Goal: Task Accomplishment & Management: Manage account settings

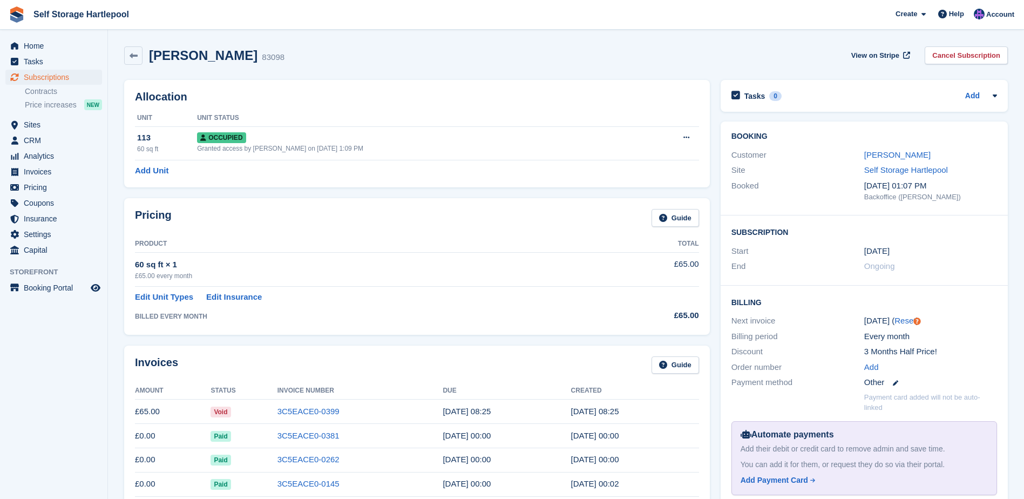
click at [37, 46] on span "Home" at bounding box center [56, 45] width 65 height 15
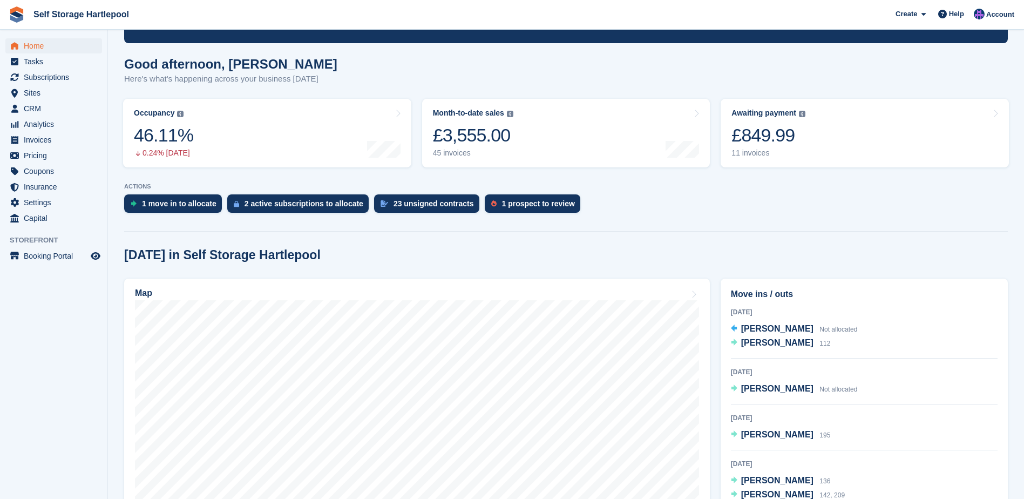
scroll to position [54, 0]
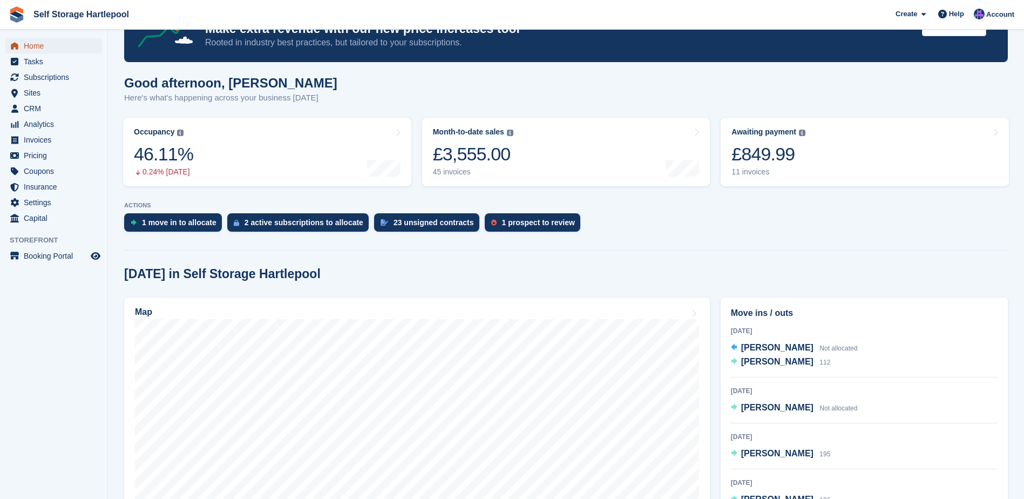
click at [56, 46] on span "Home" at bounding box center [56, 45] width 65 height 15
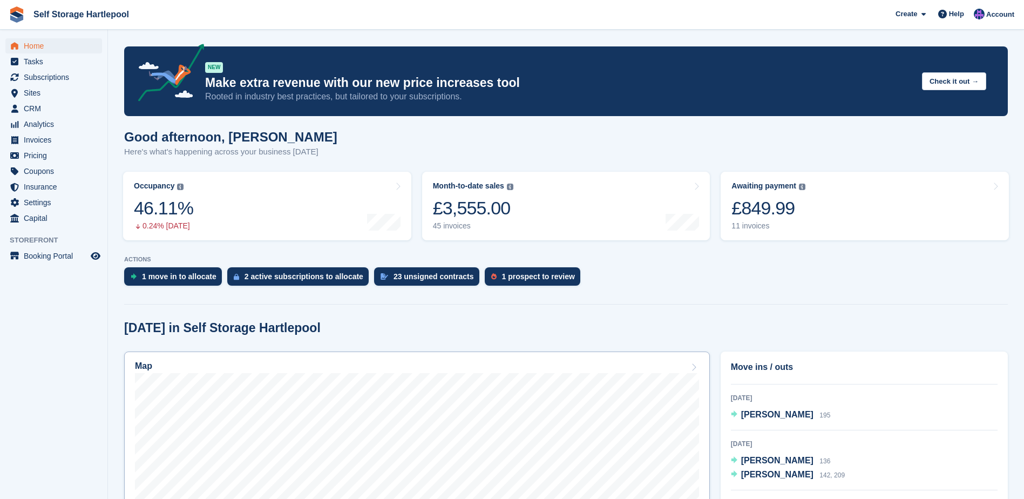
scroll to position [73, 0]
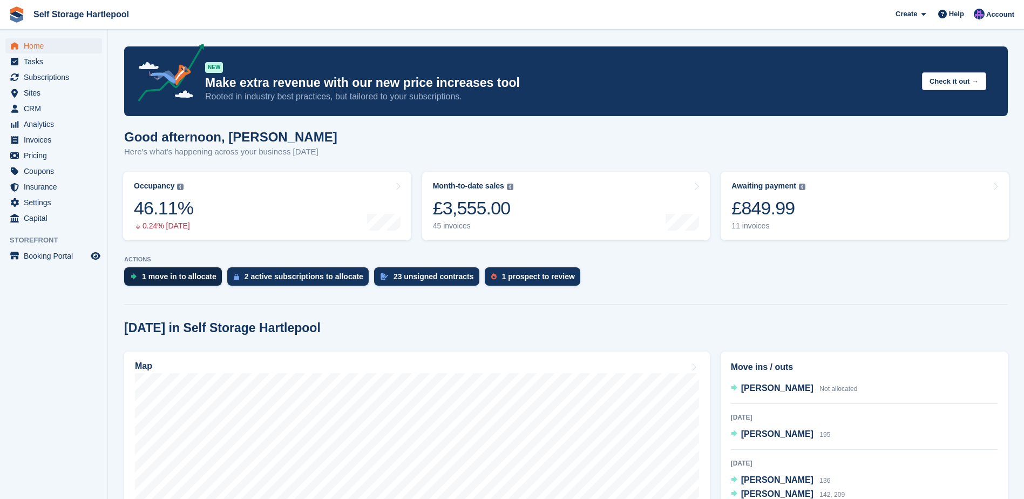
click at [152, 280] on div "1 move in to allocate" at bounding box center [179, 276] width 74 height 9
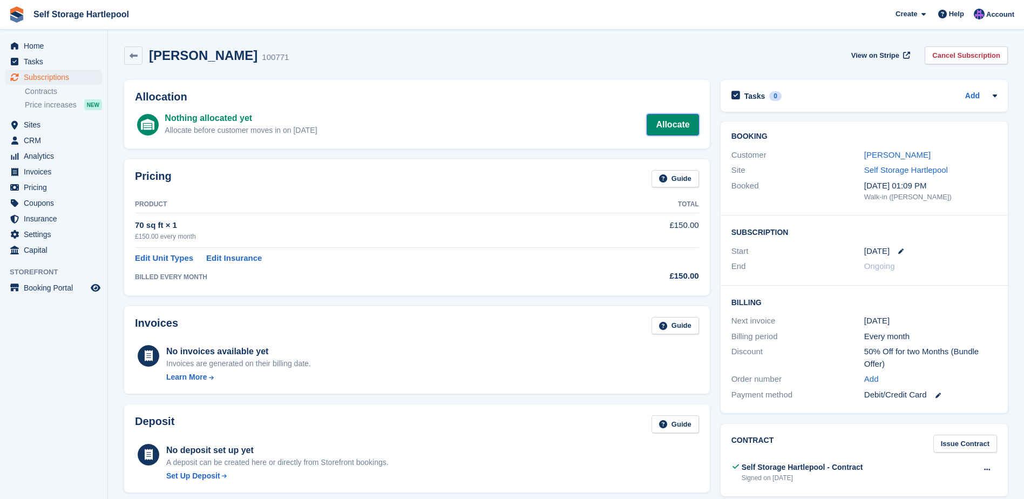
click at [676, 124] on link "Allocate" at bounding box center [672, 125] width 52 height 22
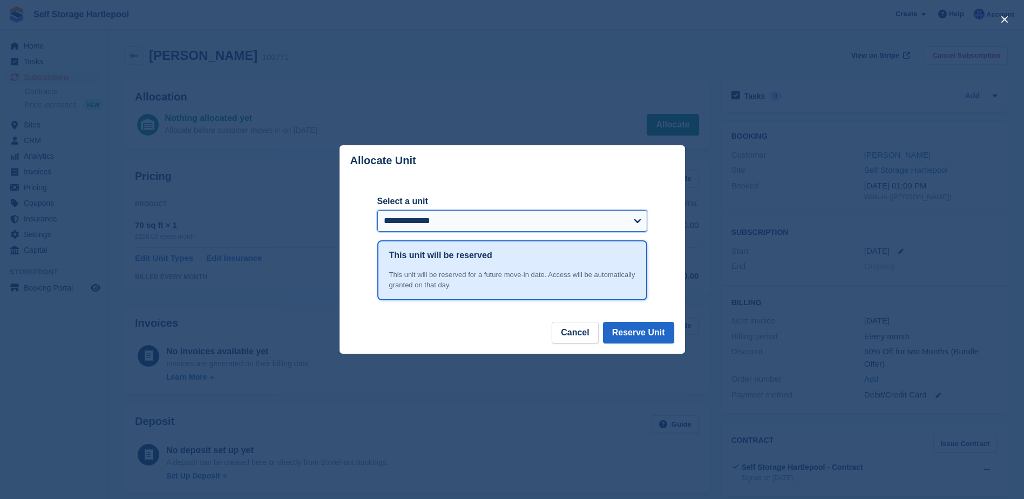
click at [444, 214] on select "**********" at bounding box center [512, 221] width 270 height 22
select select "******"
click at [377, 210] on select "**********" at bounding box center [512, 221] width 270 height 22
click at [642, 339] on button "Reserve Unit" at bounding box center [638, 333] width 71 height 22
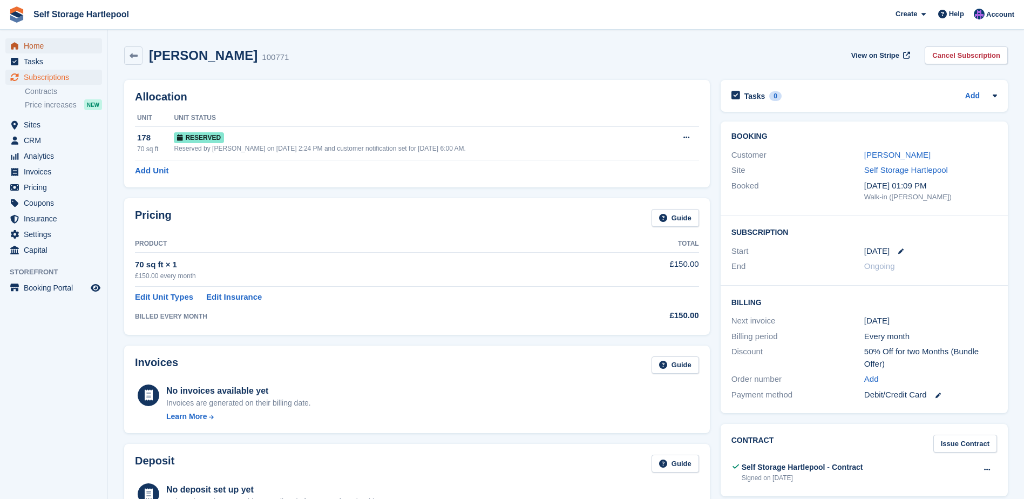
click at [23, 43] on link "Home" at bounding box center [53, 45] width 97 height 15
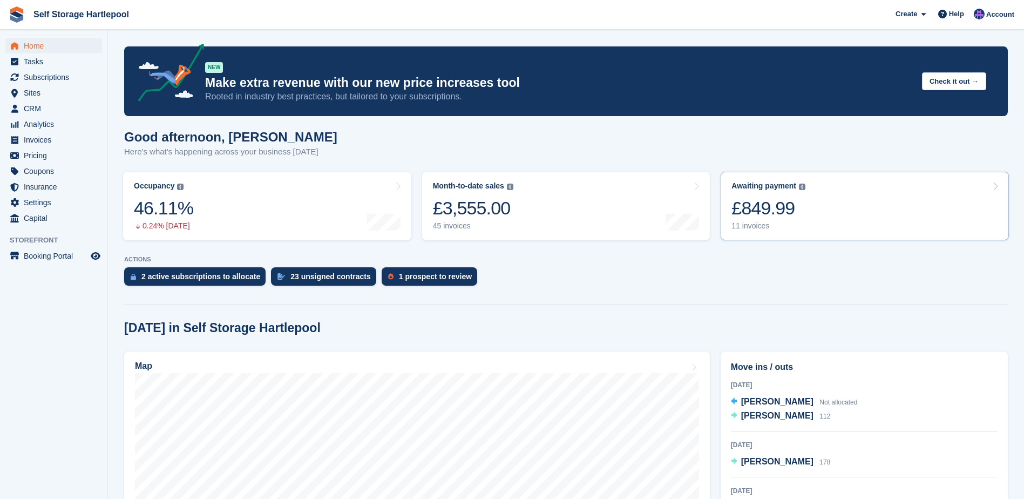
click at [848, 213] on link "Awaiting payment The total outstanding balance on all open invoices. £849.99 11…" at bounding box center [864, 206] width 288 height 69
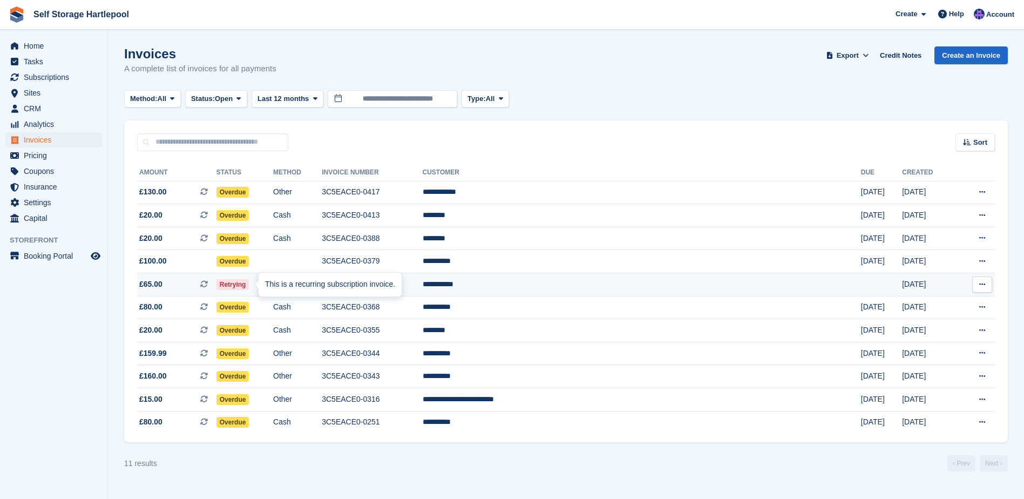
click at [208, 283] on icon at bounding box center [204, 284] width 8 height 8
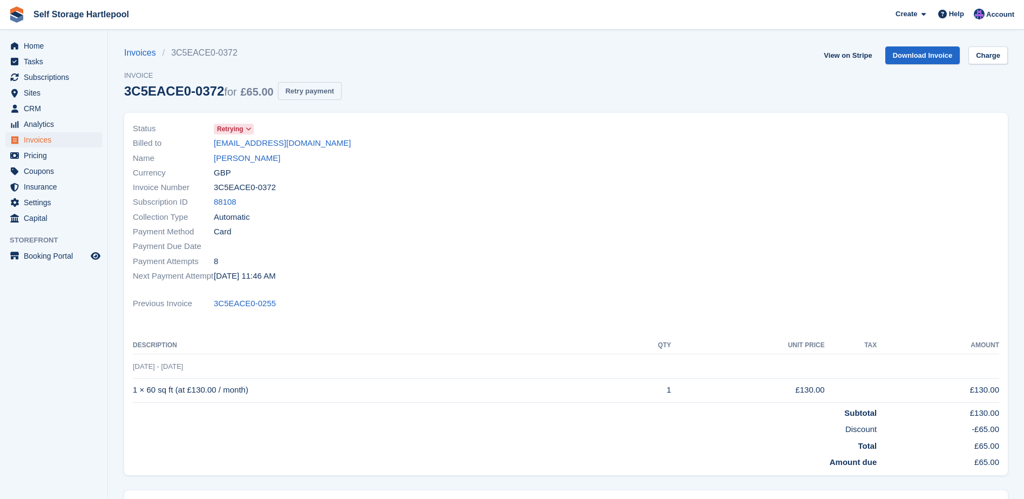
click at [303, 91] on button "Retry payment" at bounding box center [310, 91] width 64 height 18
click at [57, 74] on span "Subscriptions" at bounding box center [56, 77] width 65 height 15
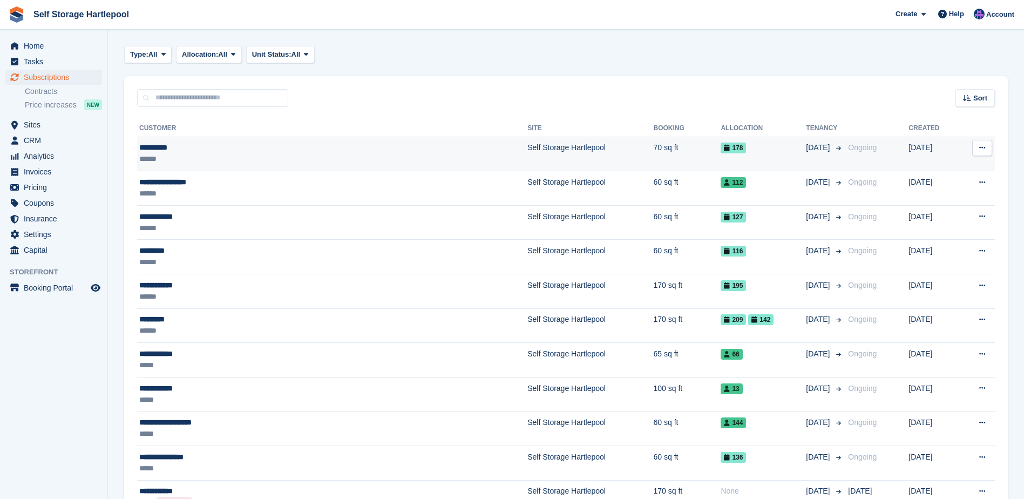
scroll to position [54, 0]
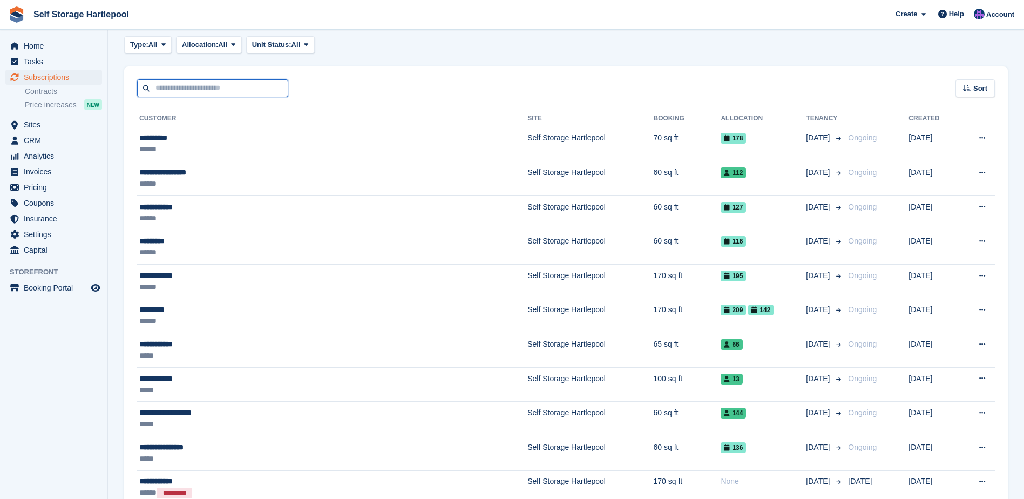
click at [231, 90] on input "text" at bounding box center [212, 88] width 151 height 18
type input "*"
type input "******"
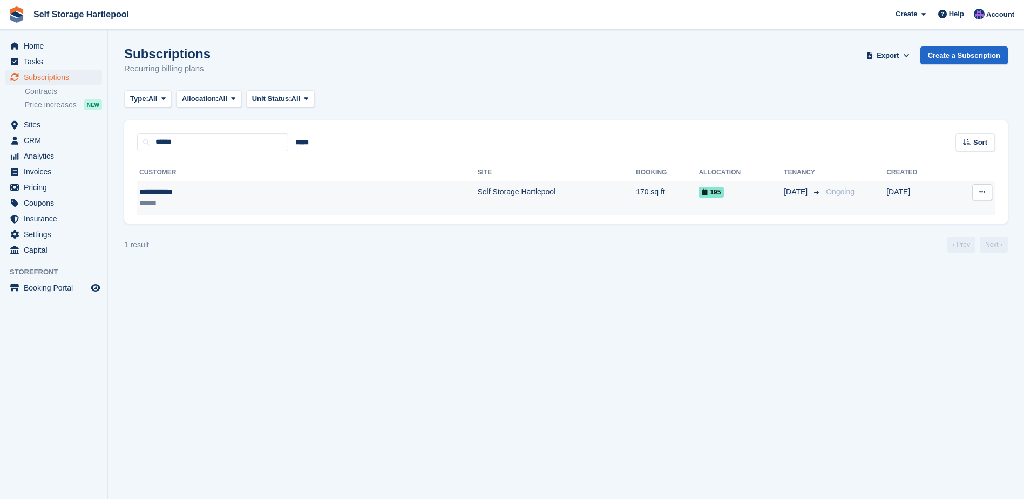
click at [163, 193] on div "**********" at bounding box center [222, 191] width 166 height 11
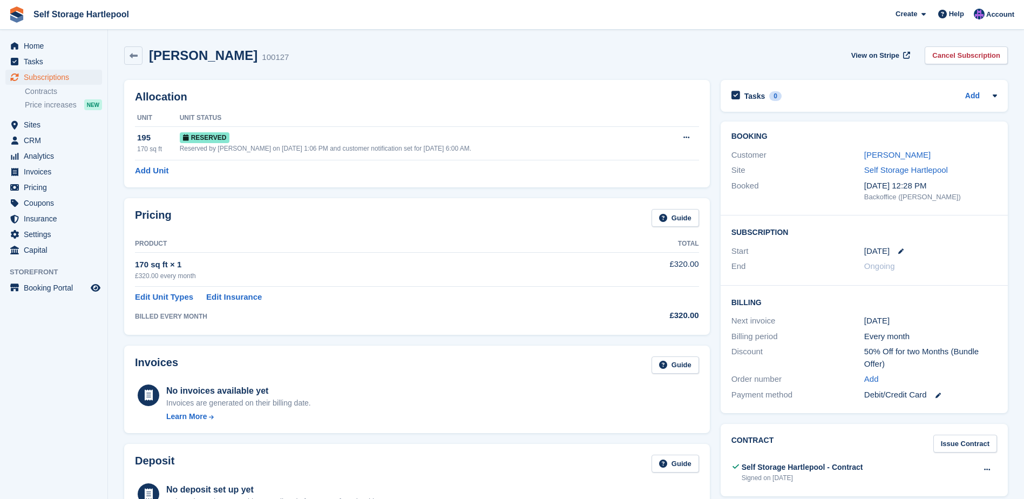
click at [405, 62] on div "Amanda Moore 100127 View on Stripe Cancel Subscription" at bounding box center [565, 55] width 883 height 18
click at [135, 55] on icon at bounding box center [133, 56] width 8 height 8
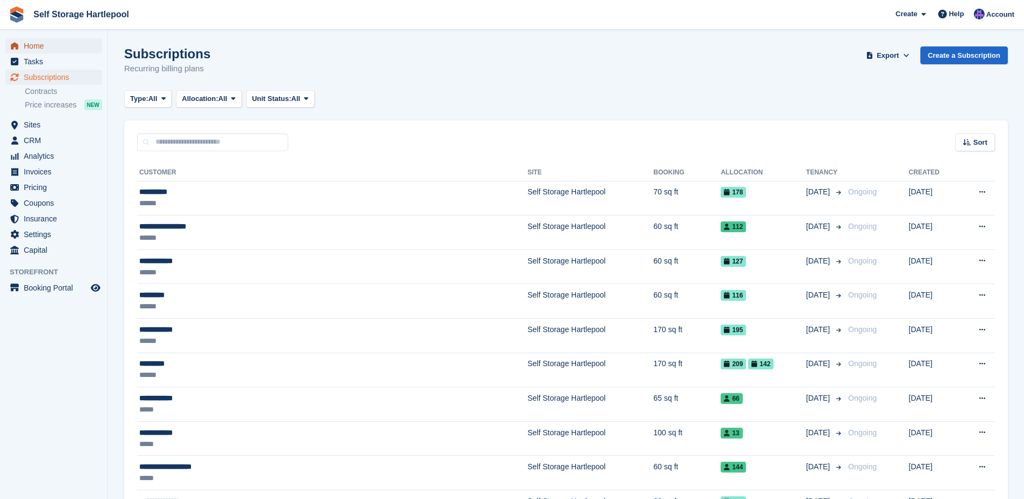
click at [46, 38] on span "Home" at bounding box center [56, 45] width 65 height 15
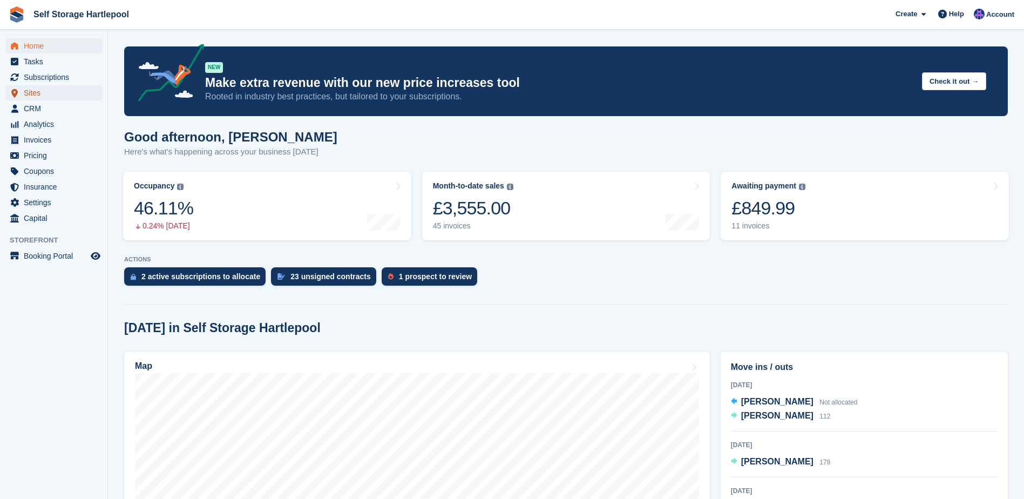
click at [37, 94] on span "Sites" at bounding box center [56, 92] width 65 height 15
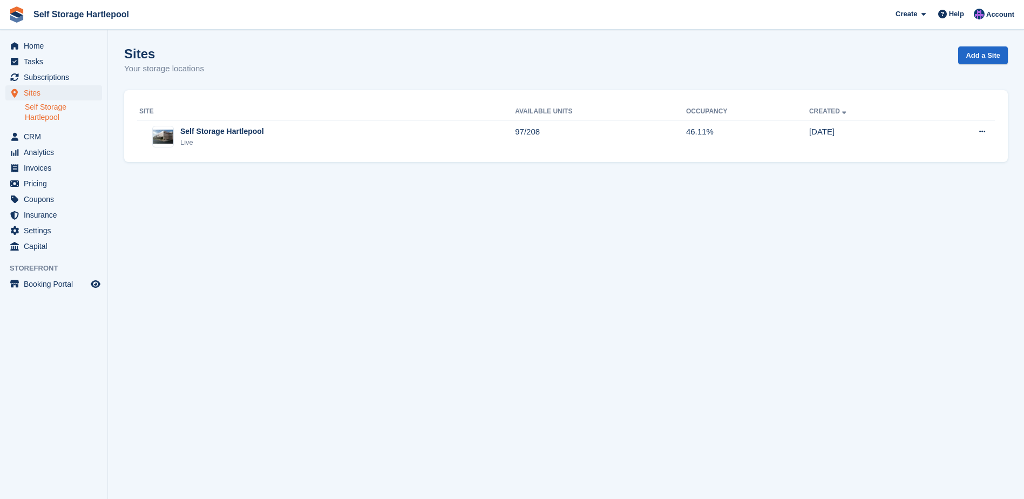
click at [35, 117] on link "Self Storage Hartlepool" at bounding box center [63, 112] width 77 height 21
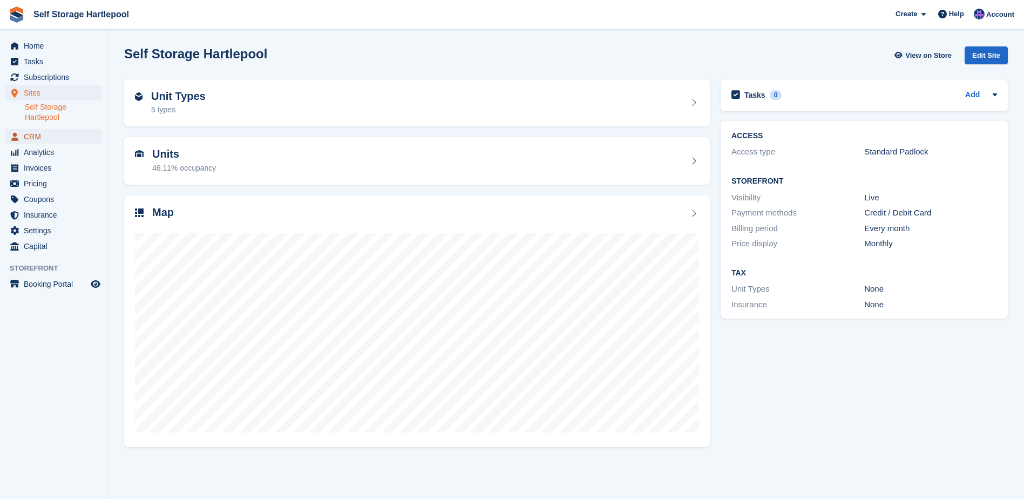
click at [37, 140] on span "CRM" at bounding box center [56, 136] width 65 height 15
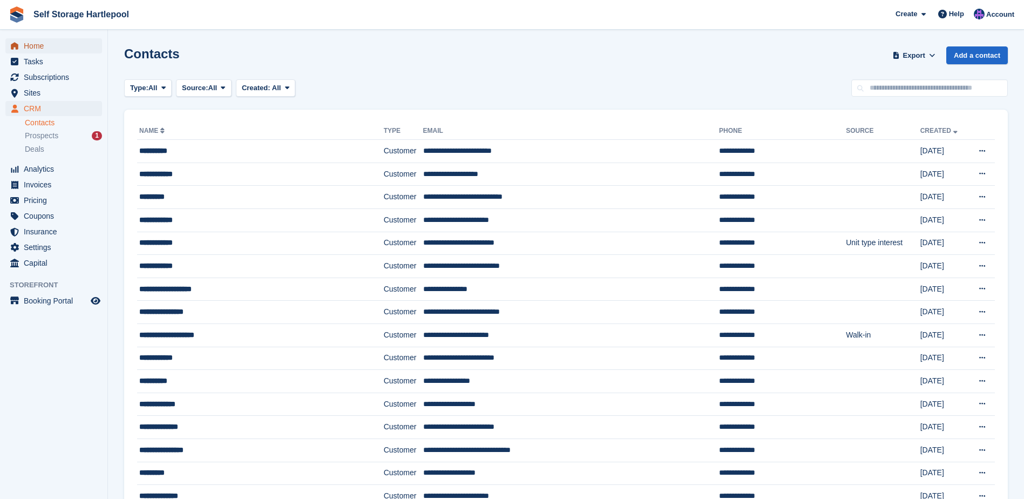
click at [47, 50] on span "Home" at bounding box center [56, 45] width 65 height 15
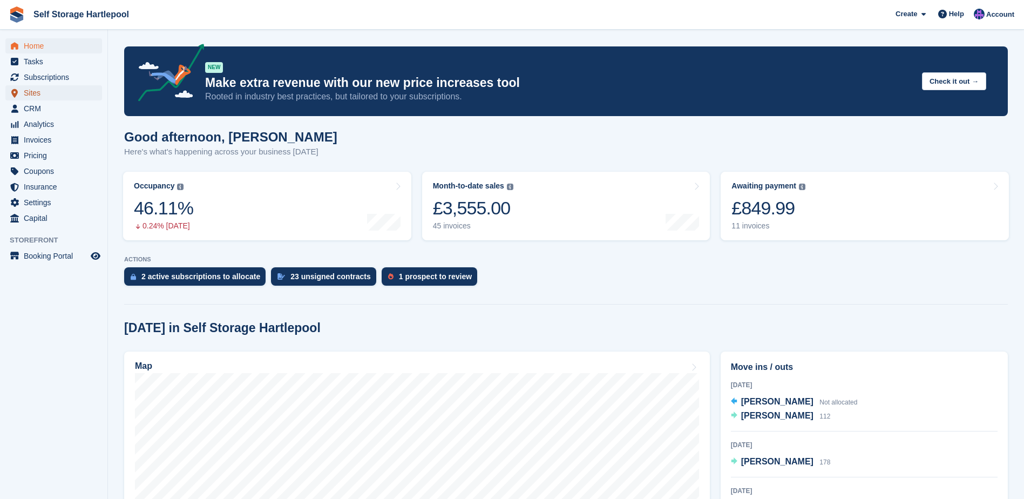
click at [36, 96] on span "Sites" at bounding box center [56, 92] width 65 height 15
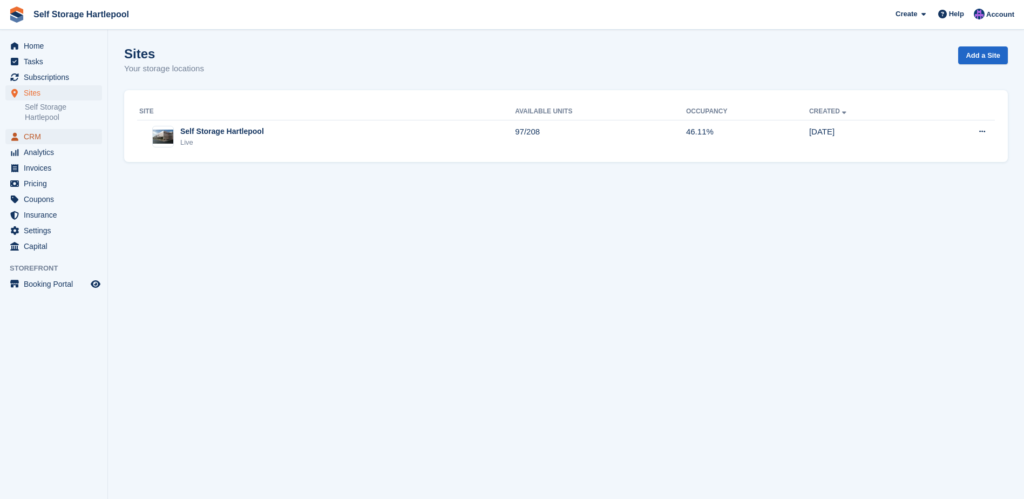
click at [39, 137] on span "CRM" at bounding box center [56, 136] width 65 height 15
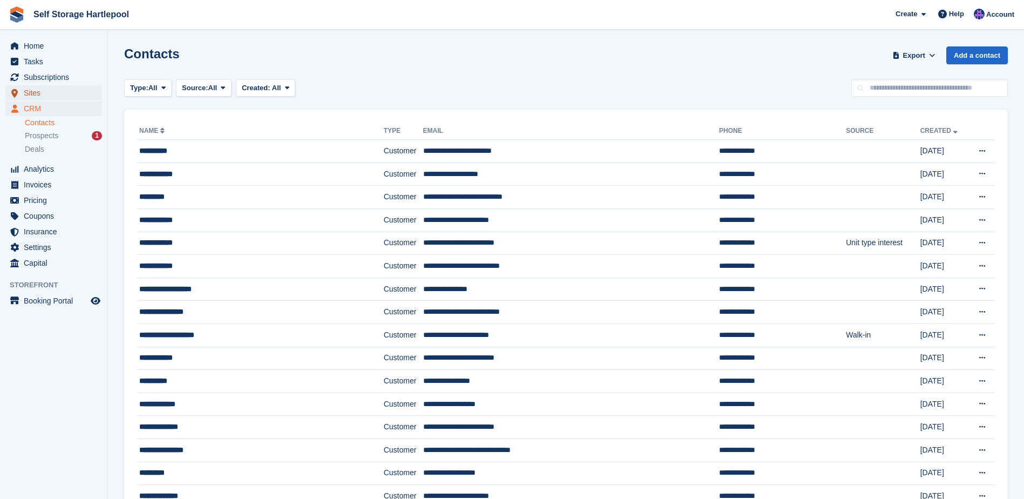
click at [38, 96] on span "Sites" at bounding box center [56, 92] width 65 height 15
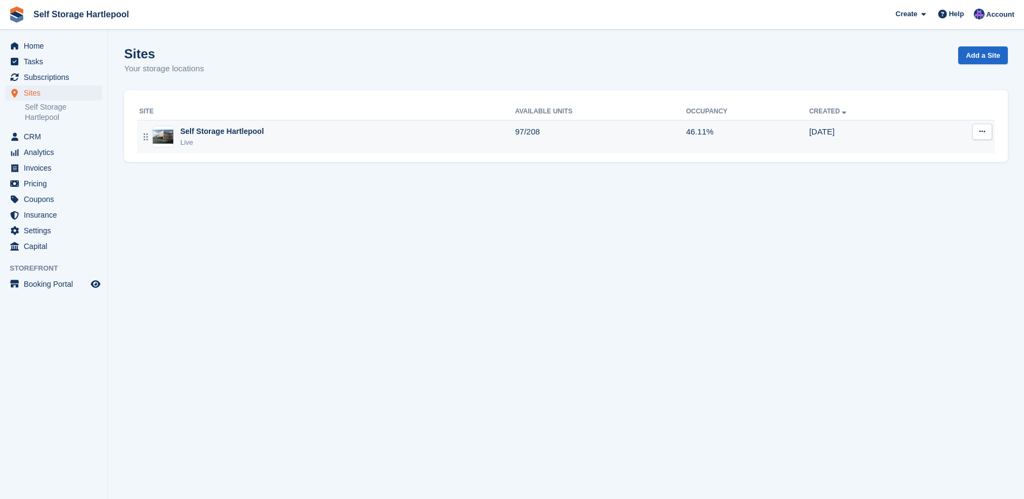
click at [224, 126] on div "Self Storage Hartlepool" at bounding box center [222, 131] width 84 height 11
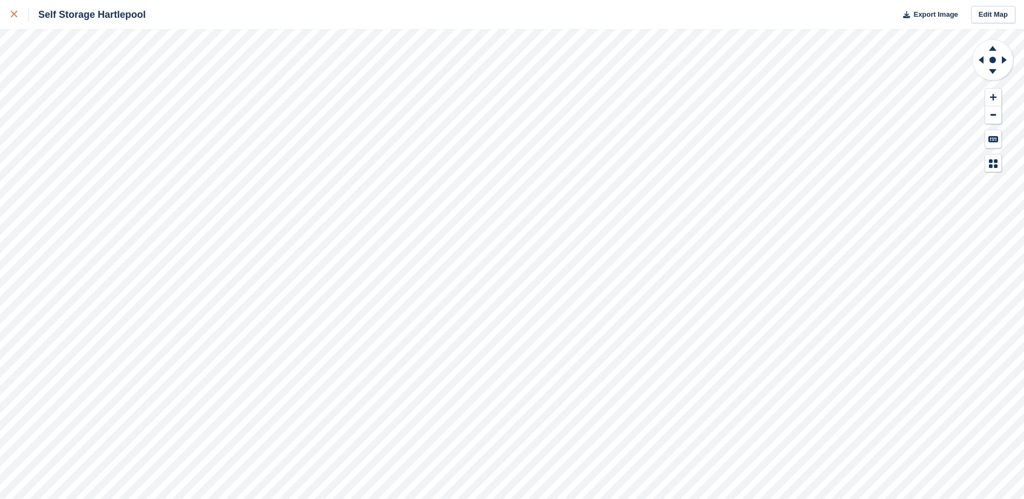
click at [18, 9] on div at bounding box center [20, 14] width 18 height 13
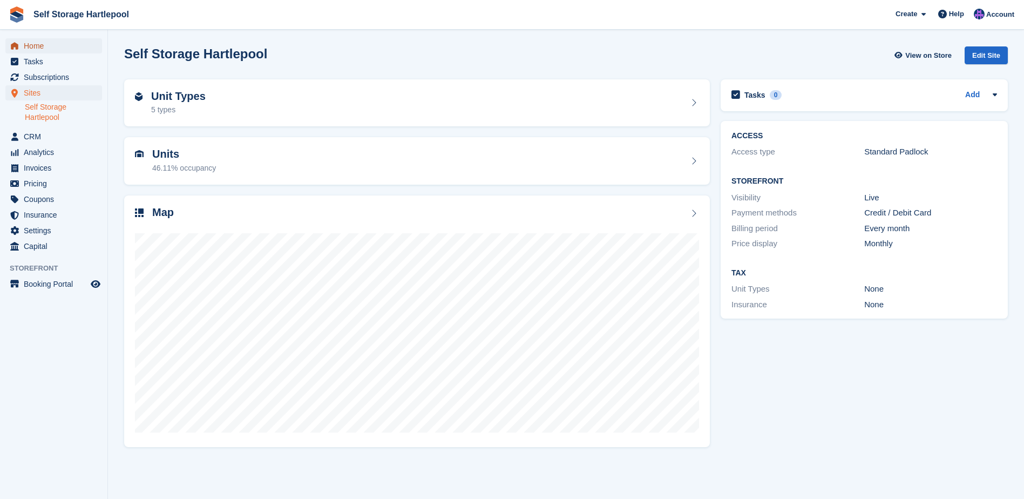
click at [44, 44] on span "Home" at bounding box center [56, 45] width 65 height 15
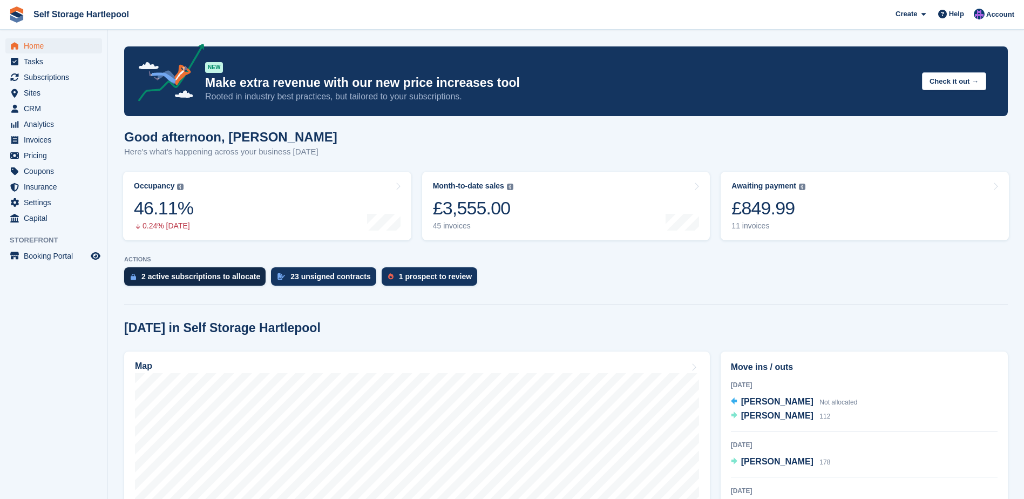
click at [233, 275] on div "2 active subscriptions to allocate" at bounding box center [200, 276] width 119 height 9
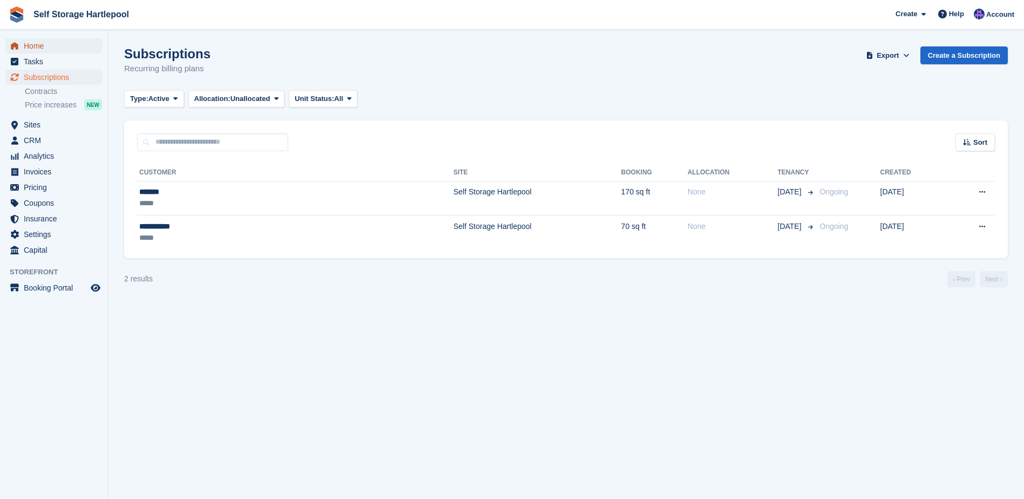
click at [47, 43] on span "Home" at bounding box center [56, 45] width 65 height 15
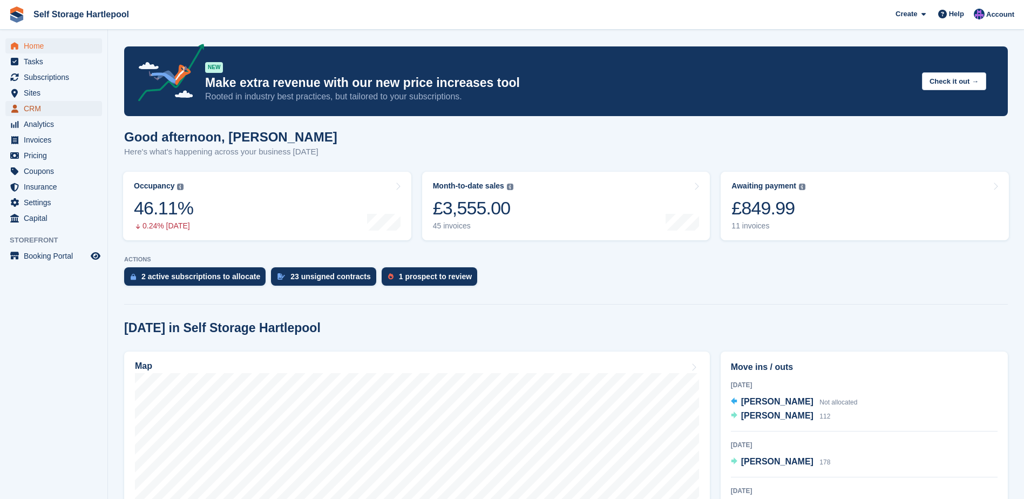
click at [32, 115] on span "CRM" at bounding box center [56, 108] width 65 height 15
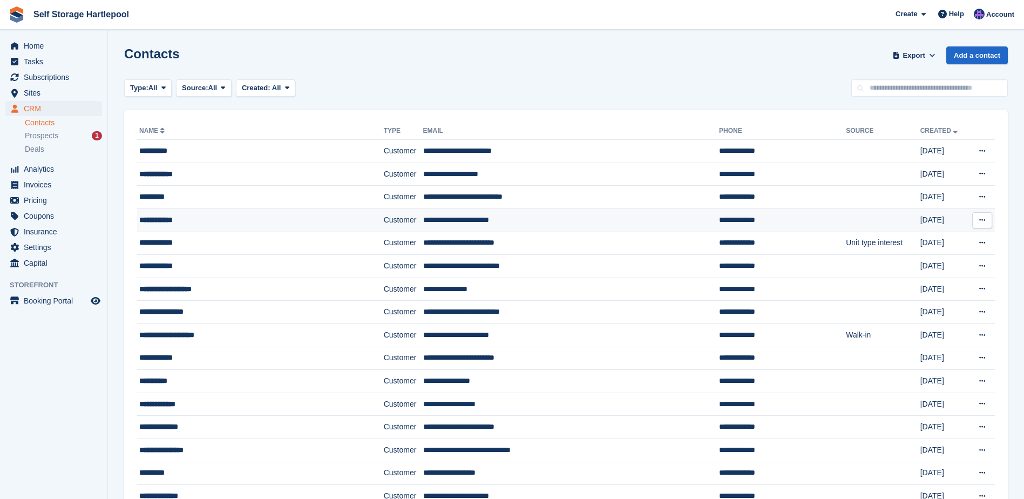
click at [200, 221] on div "**********" at bounding box center [240, 219] width 203 height 11
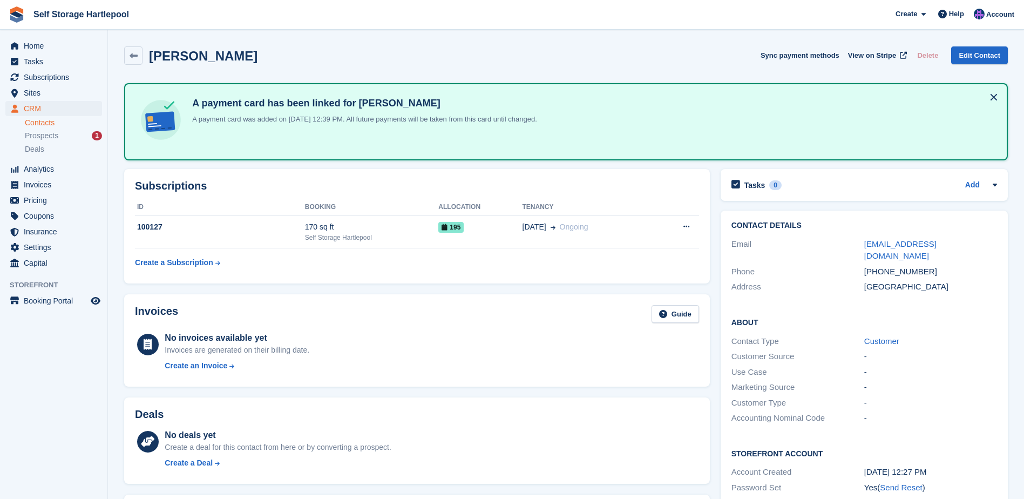
click at [991, 96] on button at bounding box center [993, 96] width 17 height 17
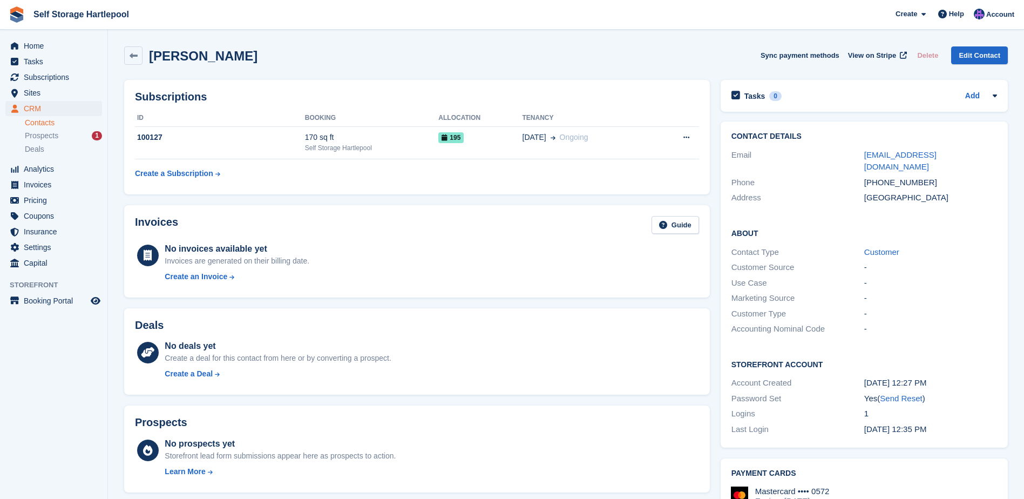
click at [714, 56] on div "Amanda Moore Sync payment methods View on Stripe Delete Edit Contact" at bounding box center [565, 55] width 883 height 18
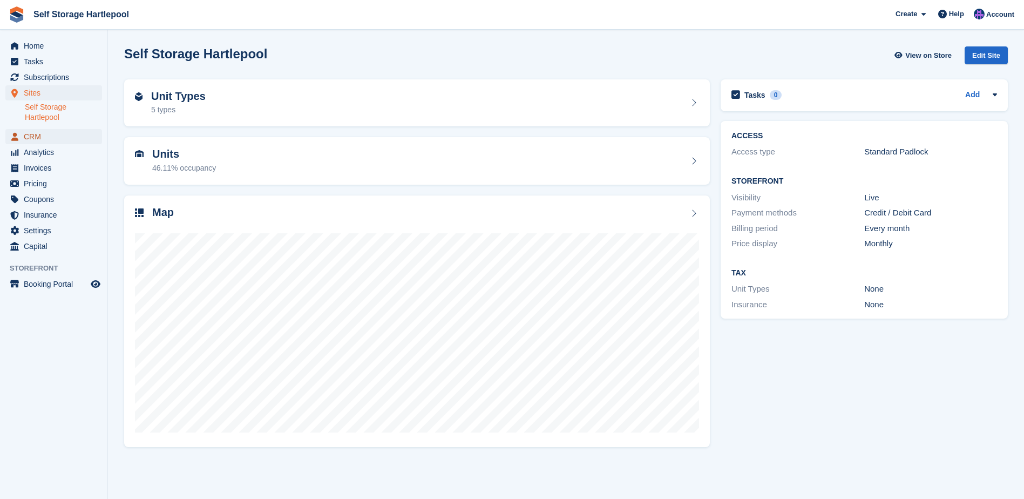
click at [38, 134] on span "CRM" at bounding box center [56, 136] width 65 height 15
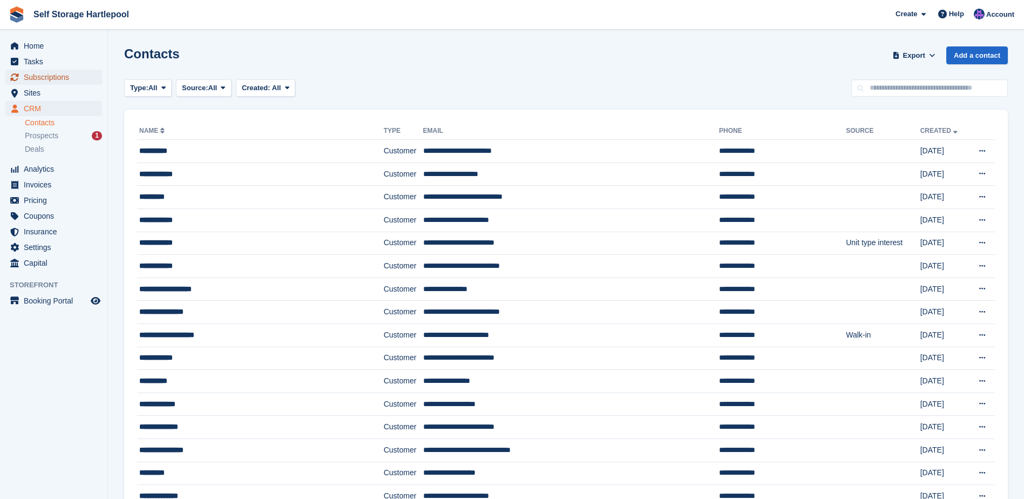
click at [55, 77] on span "Subscriptions" at bounding box center [56, 77] width 65 height 15
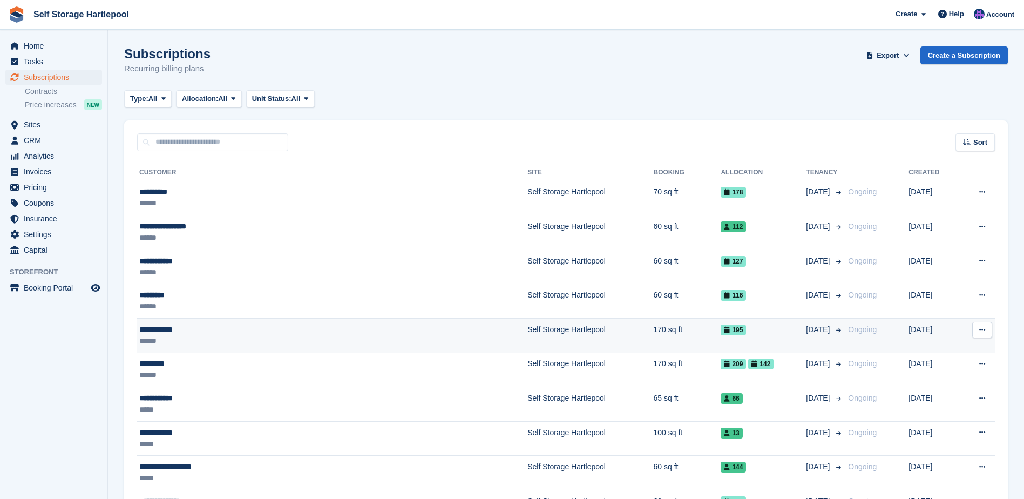
click at [330, 344] on div "******" at bounding box center [259, 340] width 240 height 11
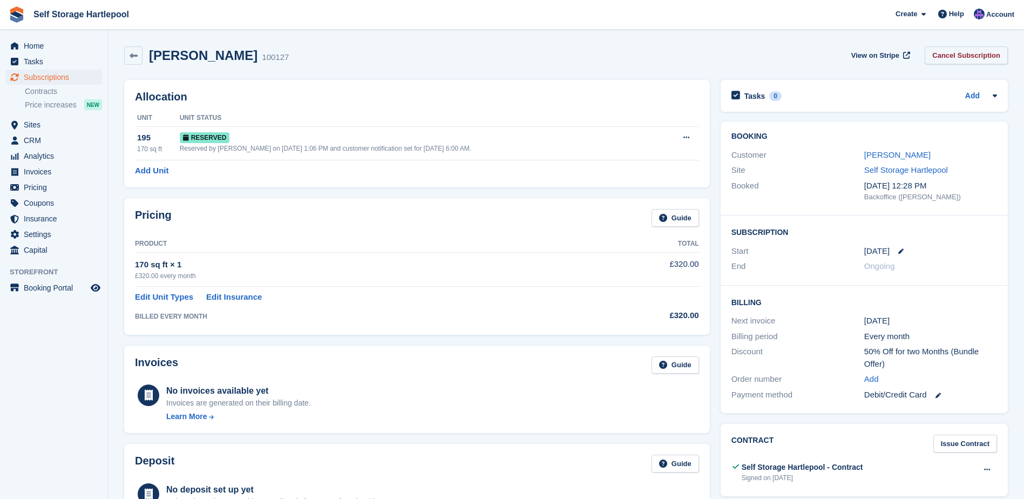
click at [952, 59] on link "Cancel Subscription" at bounding box center [965, 55] width 83 height 18
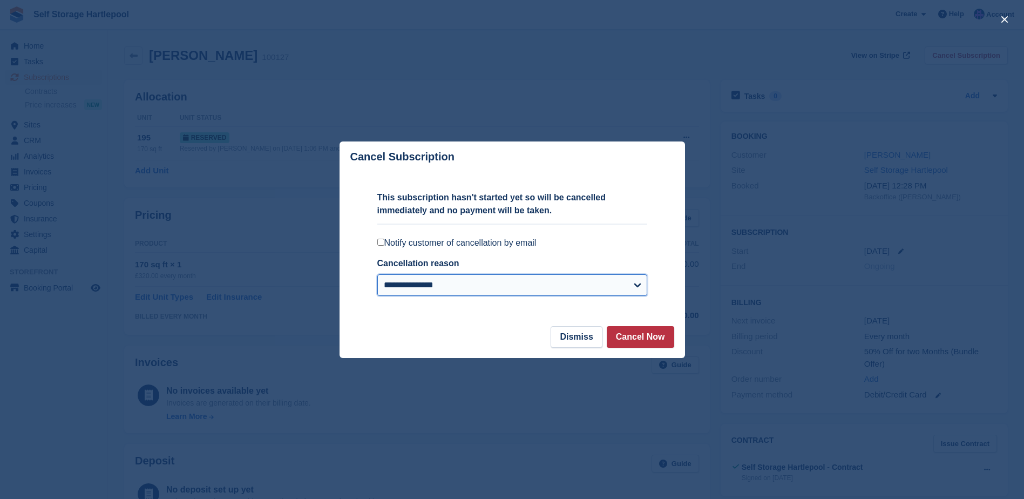
click at [633, 277] on select "**********" at bounding box center [512, 285] width 270 height 22
select select
click at [377, 275] on select "**********" at bounding box center [512, 285] width 270 height 22
click at [640, 338] on button "Cancel Now" at bounding box center [639, 337] width 67 height 22
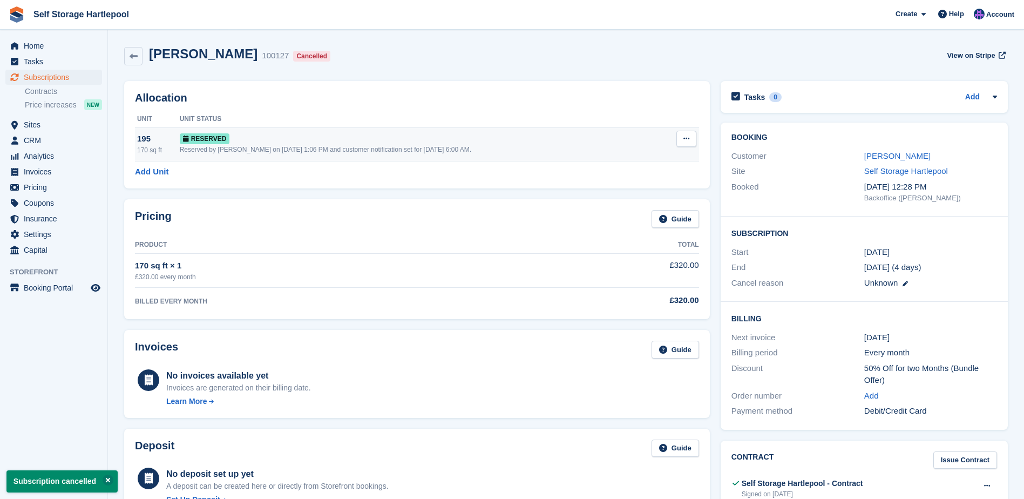
click at [684, 139] on icon at bounding box center [686, 138] width 6 height 7
click at [628, 181] on p "Deallocate" at bounding box center [644, 183] width 94 height 14
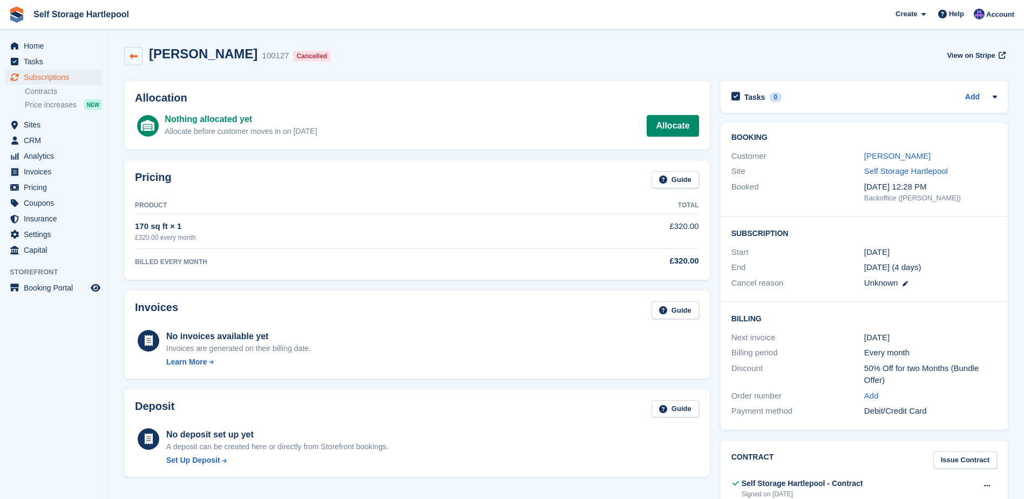
click at [133, 57] on icon at bounding box center [133, 56] width 8 height 8
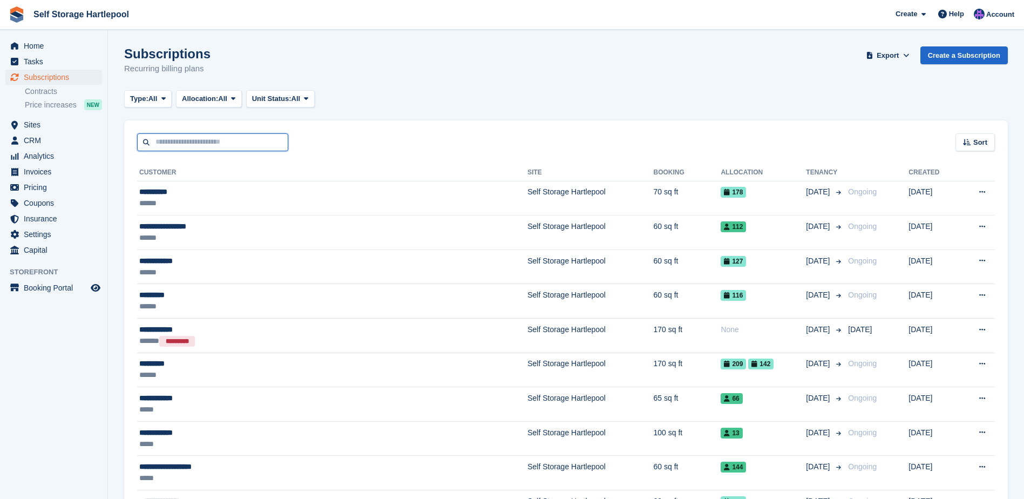
click at [201, 147] on input "text" at bounding box center [212, 142] width 151 height 18
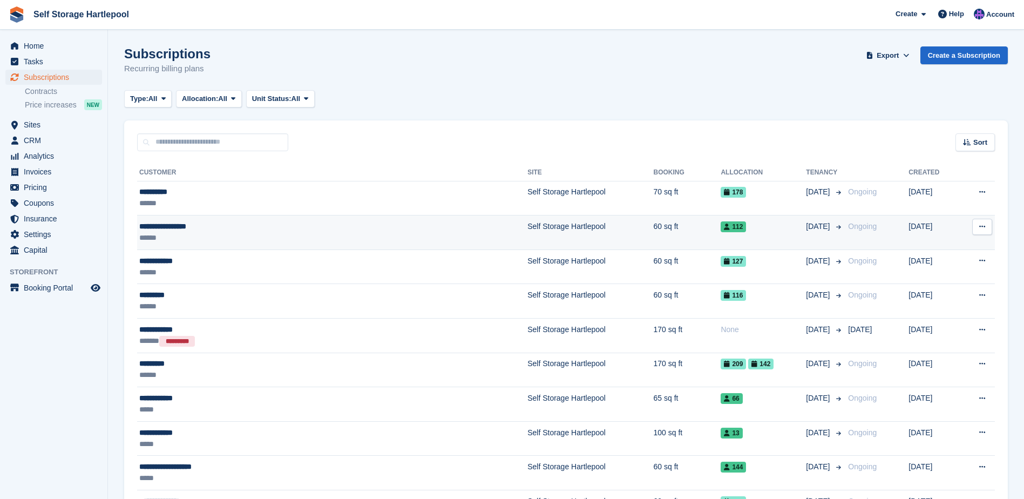
click at [177, 234] on div "******" at bounding box center [259, 237] width 240 height 11
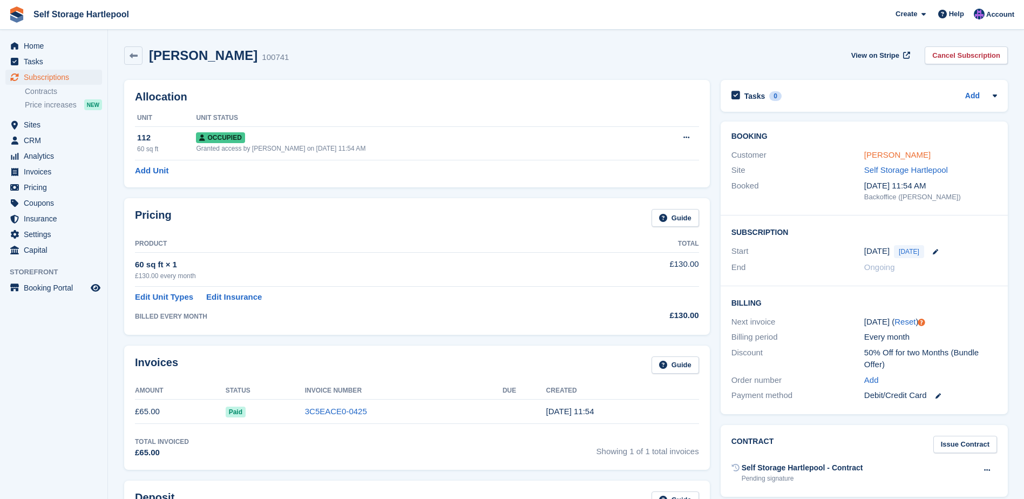
click at [885, 155] on link "[PERSON_NAME]" at bounding box center [897, 154] width 66 height 9
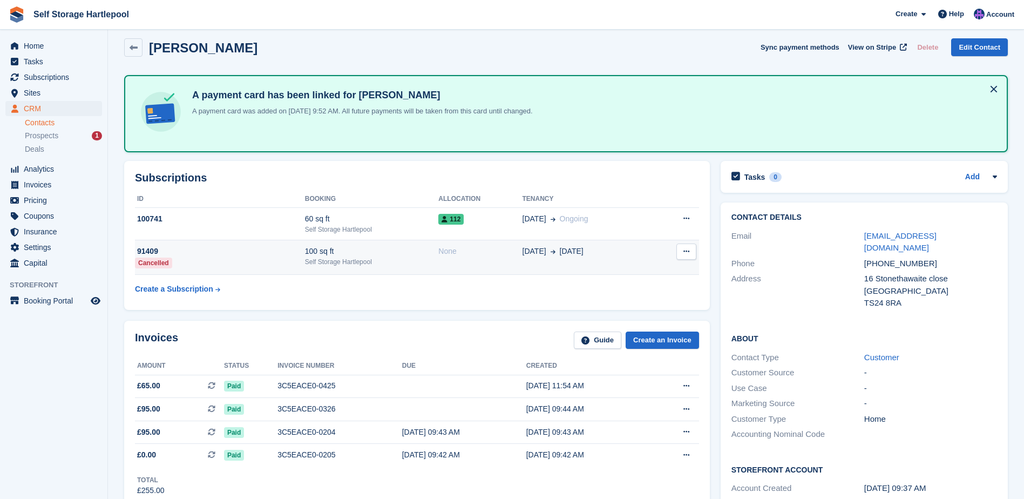
scroll to position [54, 0]
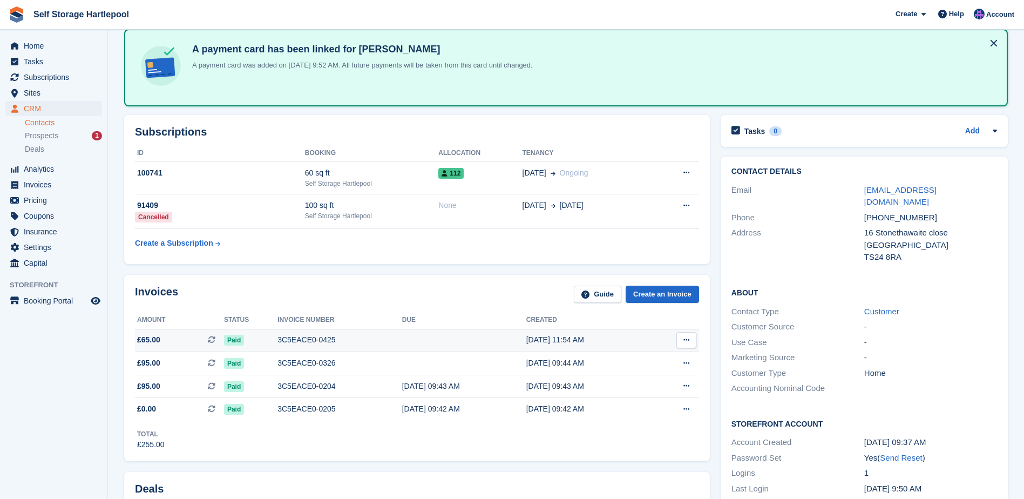
click at [303, 343] on div "3C5EACE0-0425" at bounding box center [339, 339] width 125 height 11
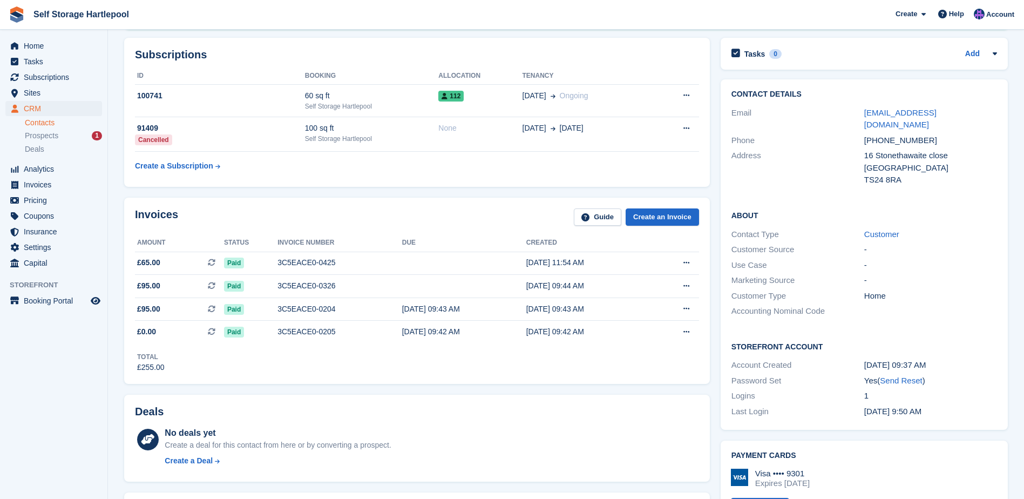
scroll to position [108, 0]
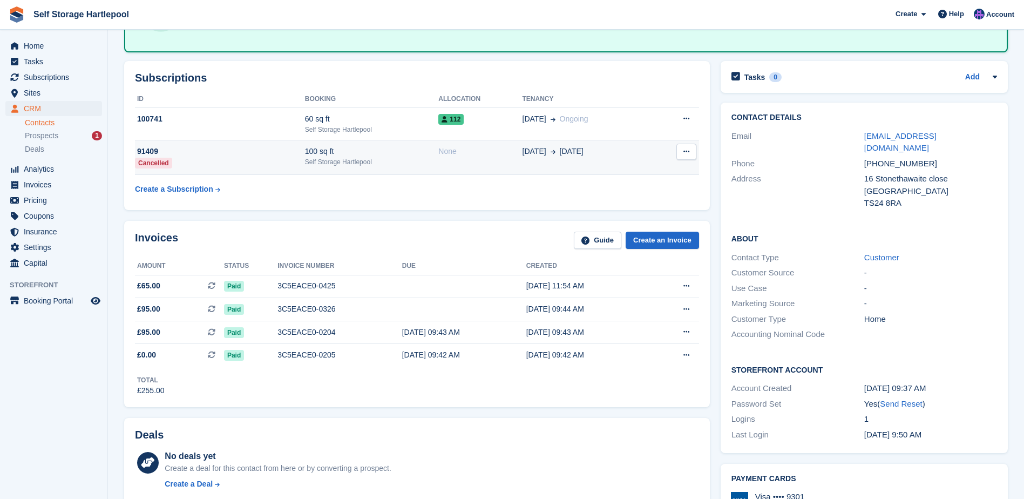
click at [161, 161] on div "Cancelled" at bounding box center [153, 163] width 37 height 11
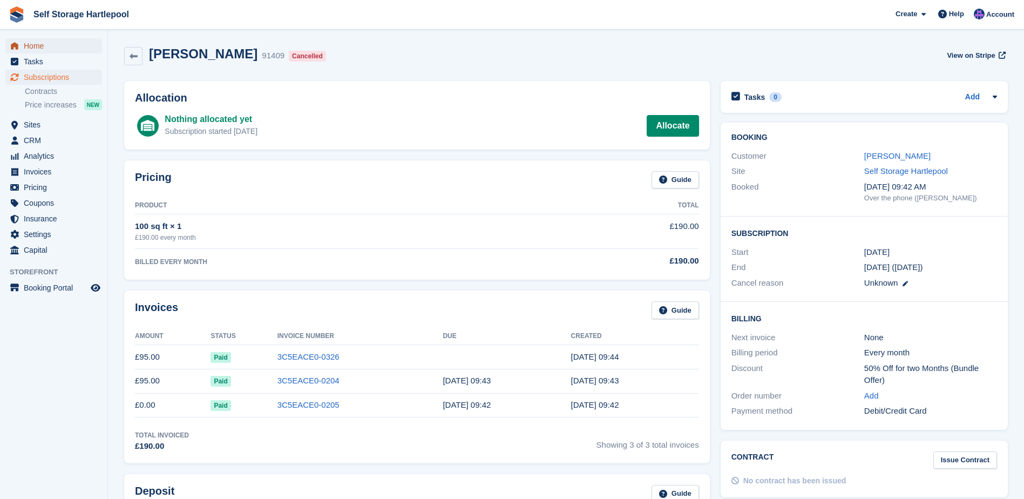
click at [45, 44] on span "Home" at bounding box center [56, 45] width 65 height 15
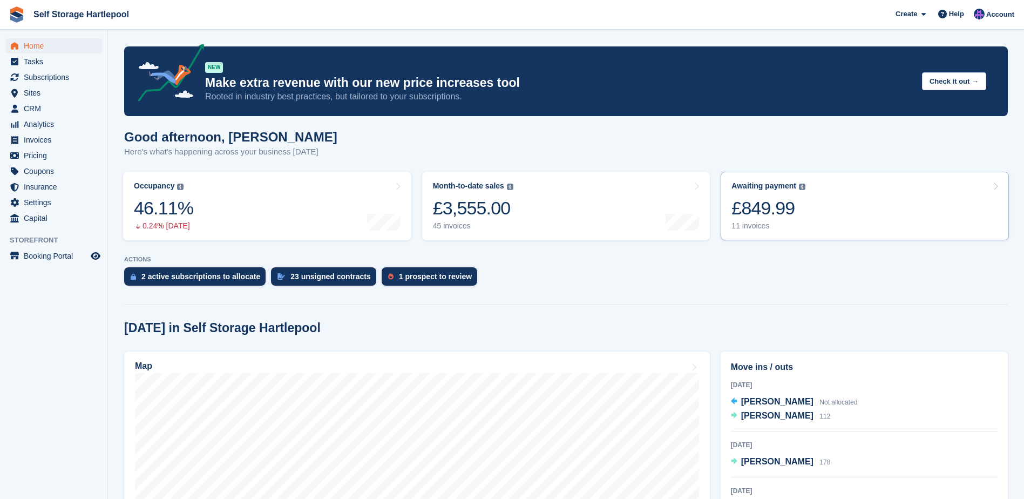
click at [790, 226] on div "11 invoices" at bounding box center [768, 225] width 74 height 9
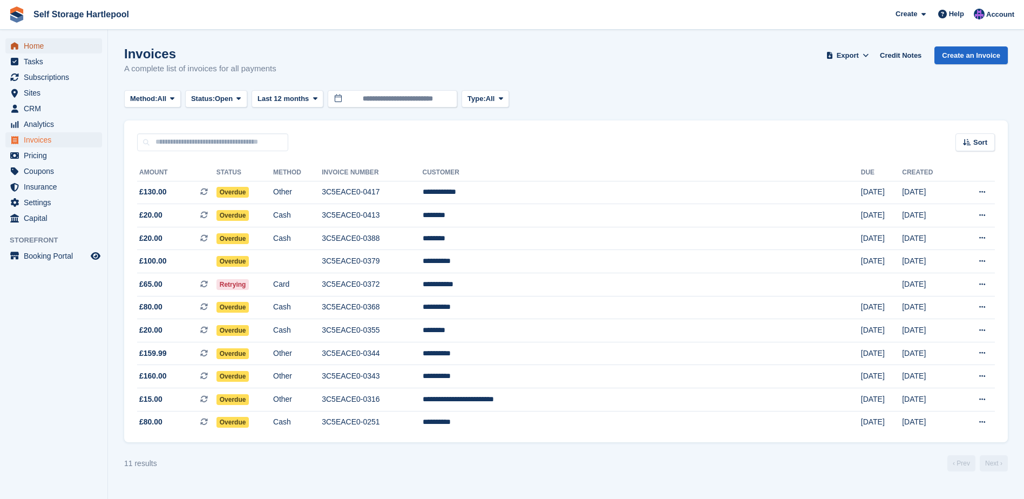
click at [30, 50] on span "Home" at bounding box center [56, 45] width 65 height 15
